Goal: Task Accomplishment & Management: Complete application form

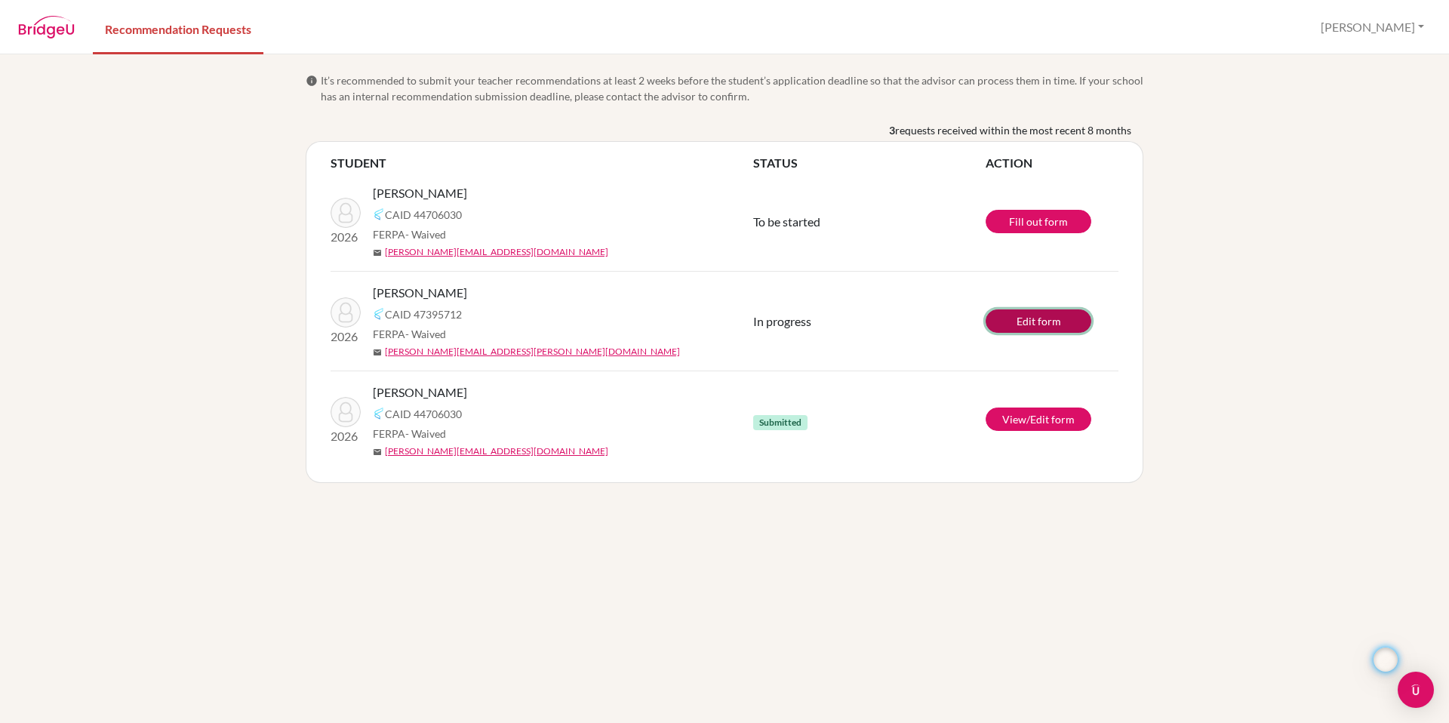
click at [1042, 323] on link "Edit form" at bounding box center [1039, 321] width 106 height 23
click at [811, 322] on link "Edit form" at bounding box center [1039, 321] width 106 height 23
click at [1058, 426] on link "View/Edit form" at bounding box center [1039, 419] width 106 height 23
